Goal: Task Accomplishment & Management: Manage account settings

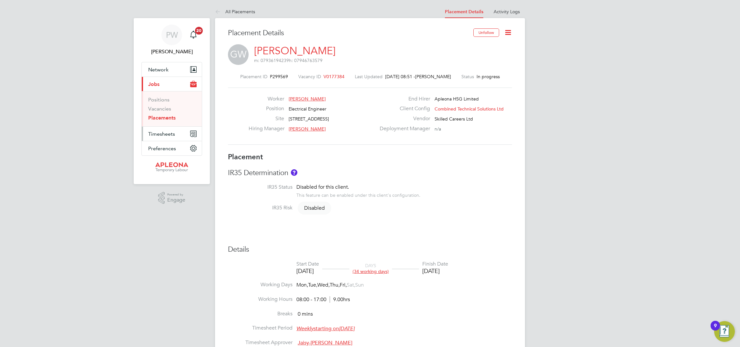
click at [158, 140] on button "Timesheets" at bounding box center [172, 134] width 60 height 14
click at [159, 99] on span "Timesheets" at bounding box center [161, 99] width 27 height 6
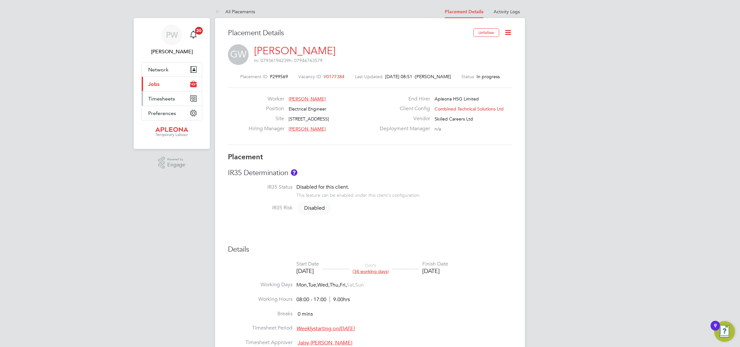
click at [162, 100] on span "Timesheets" at bounding box center [161, 99] width 27 height 6
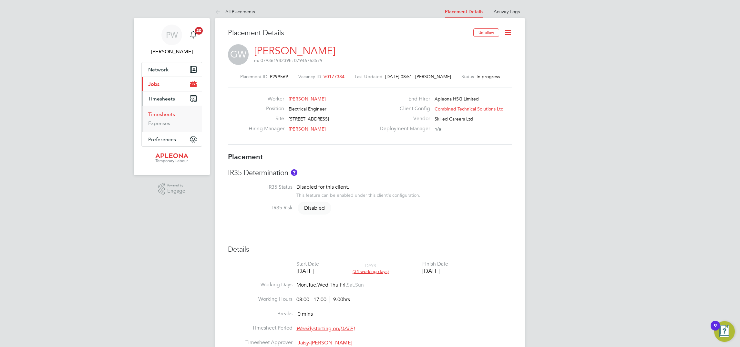
click at [161, 114] on link "Timesheets" at bounding box center [161, 114] width 27 height 6
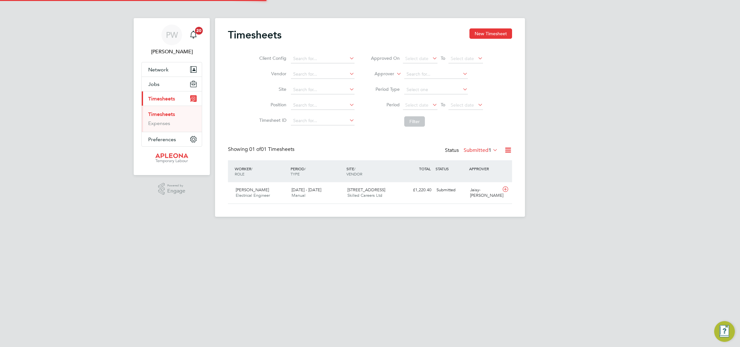
scroll to position [3, 3]
click at [243, 194] on span "Electrical Engineer" at bounding box center [253, 194] width 34 height 5
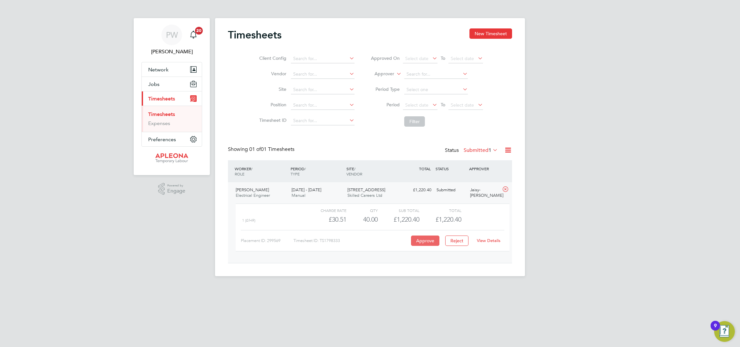
click at [426, 241] on button "Approve" at bounding box center [425, 240] width 28 height 10
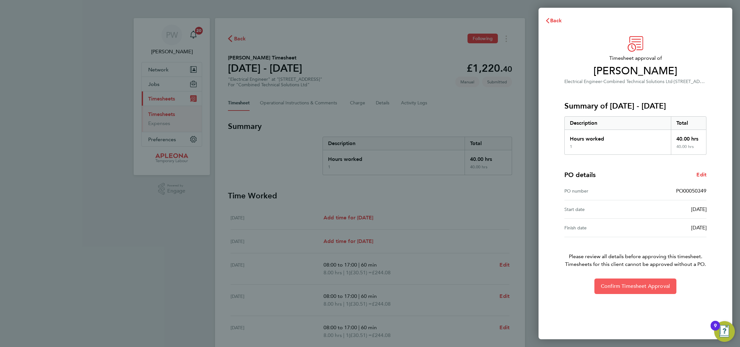
click at [650, 286] on span "Confirm Timesheet Approval" at bounding box center [635, 286] width 69 height 6
